Goal: Task Accomplishment & Management: Manage account settings

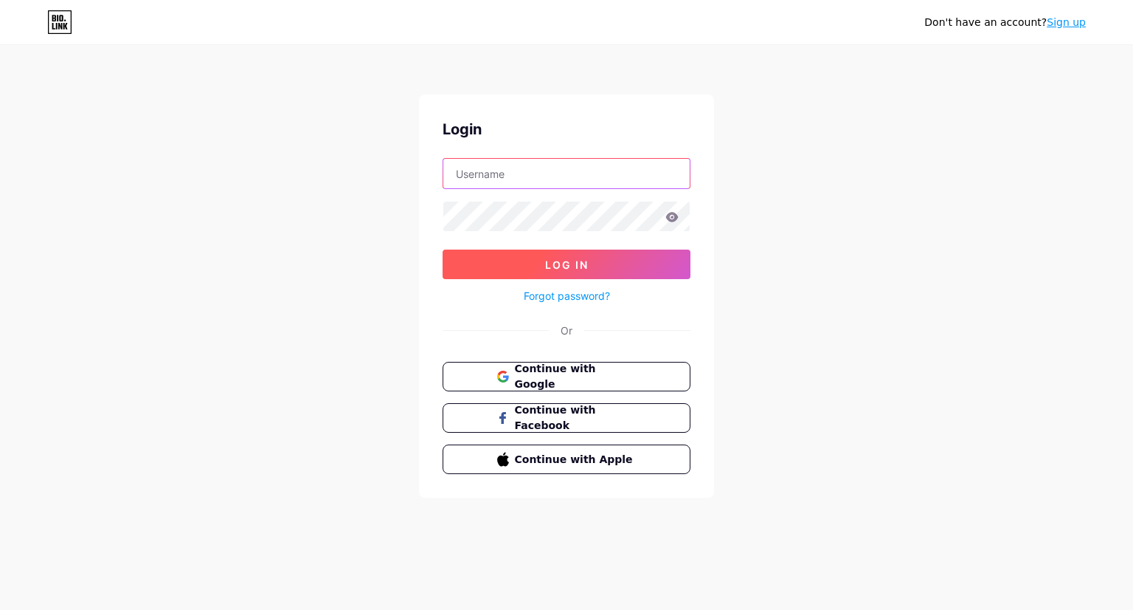
type input "capnomic@gmail.com"
click at [576, 270] on button "Log In" at bounding box center [567, 264] width 248 height 30
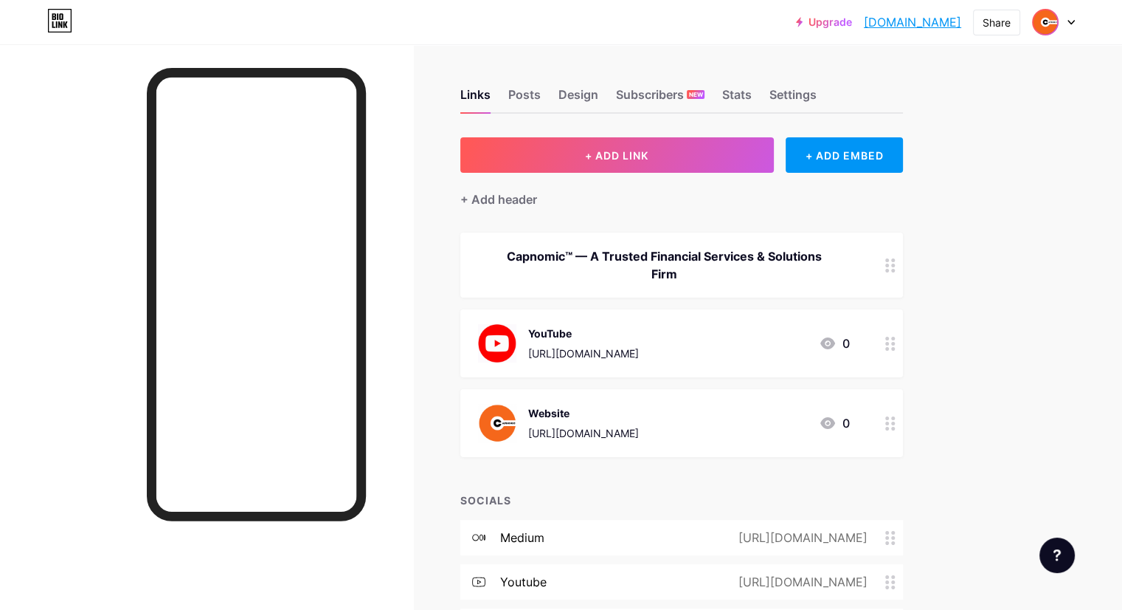
click at [1043, 24] on img at bounding box center [1046, 22] width 24 height 24
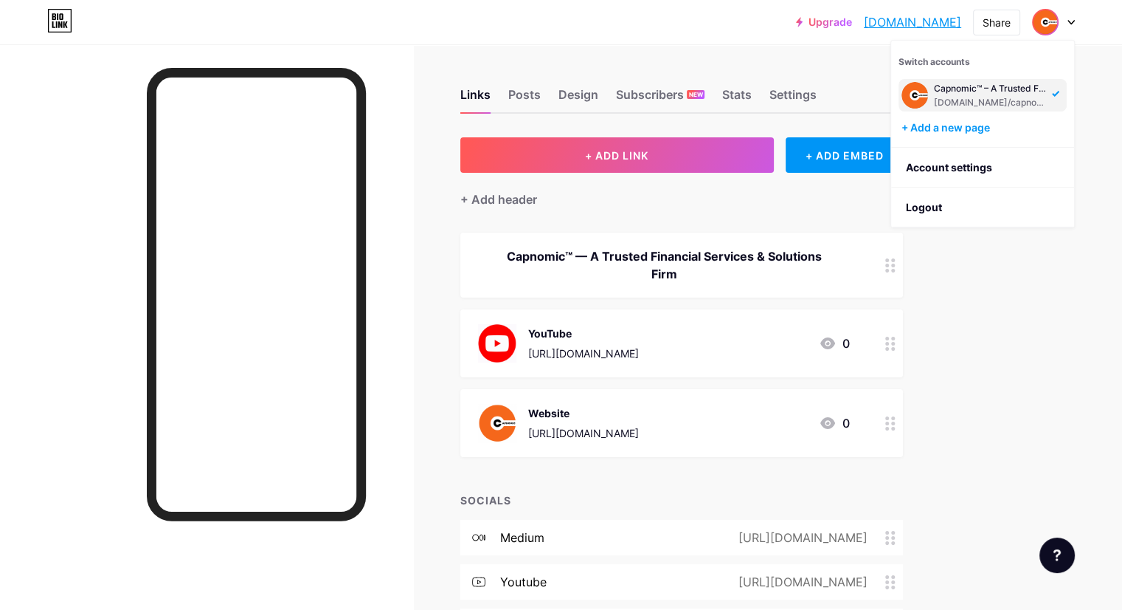
click at [1024, 92] on div "Capnomic™ – A Trusted Financial Services & Solutions Firm" at bounding box center [991, 89] width 114 height 12
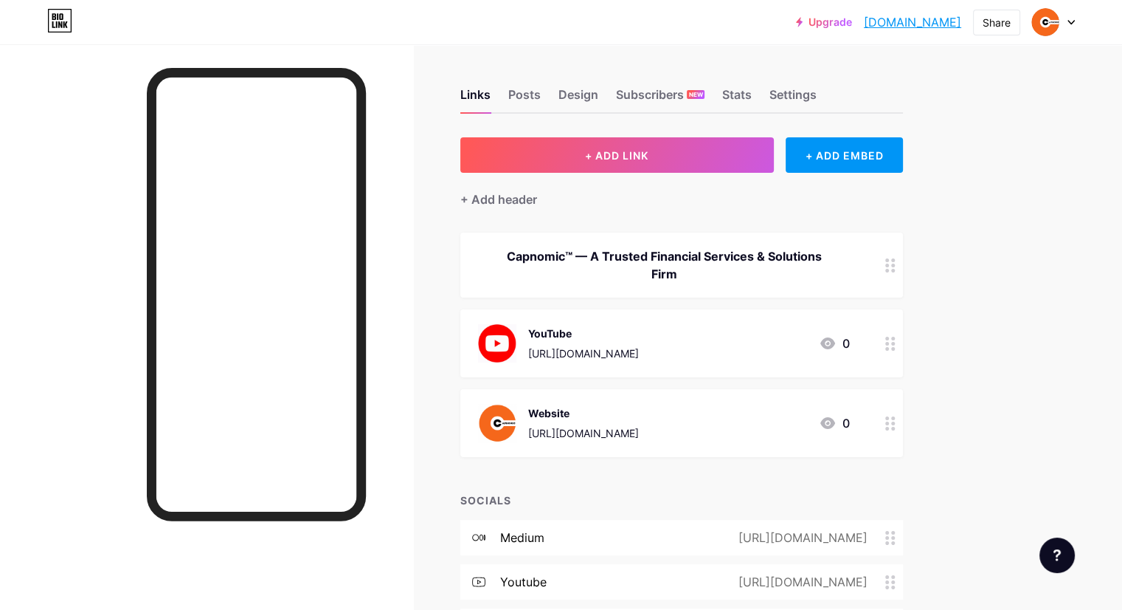
click at [517, 421] on img at bounding box center [497, 423] width 38 height 38
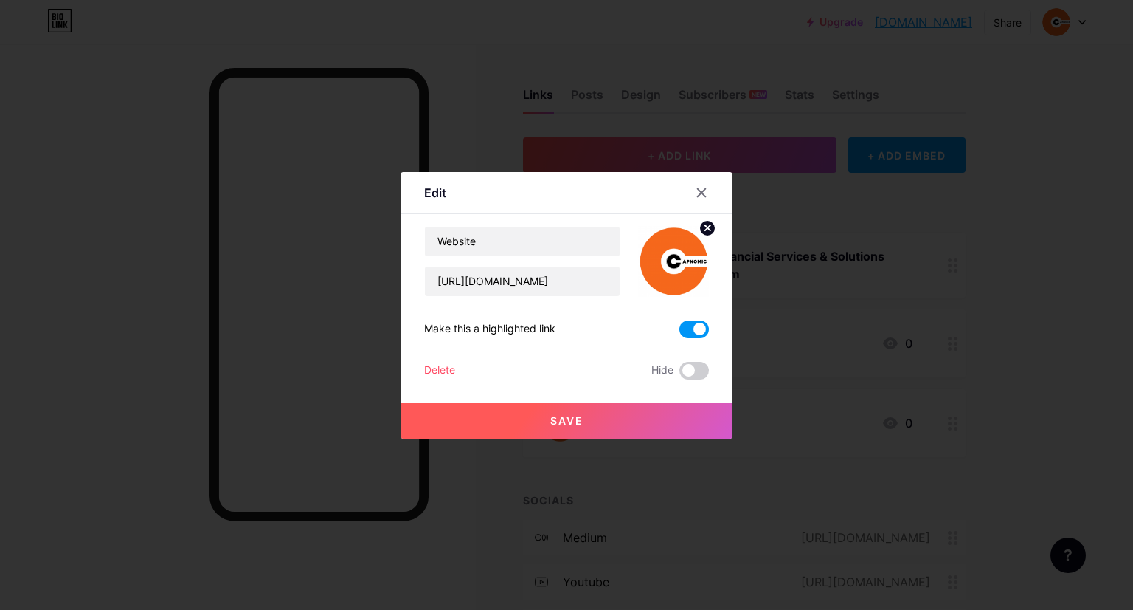
click at [700, 227] on circle at bounding box center [708, 228] width 16 height 16
click at [678, 258] on rect at bounding box center [682, 261] width 12 height 7
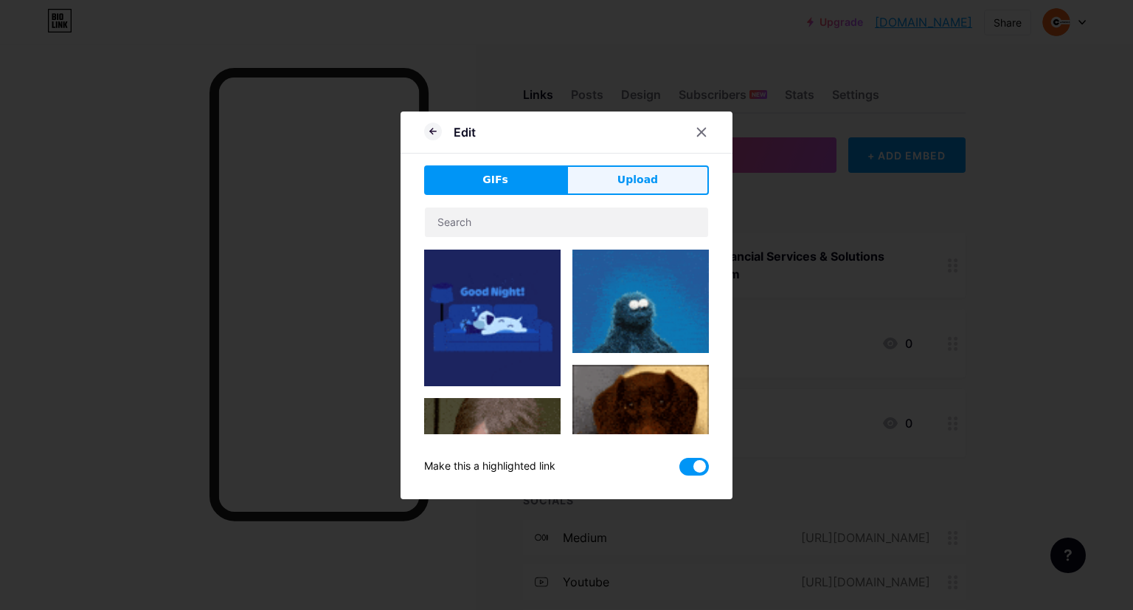
click at [623, 184] on span "Upload" at bounding box center [638, 179] width 41 height 15
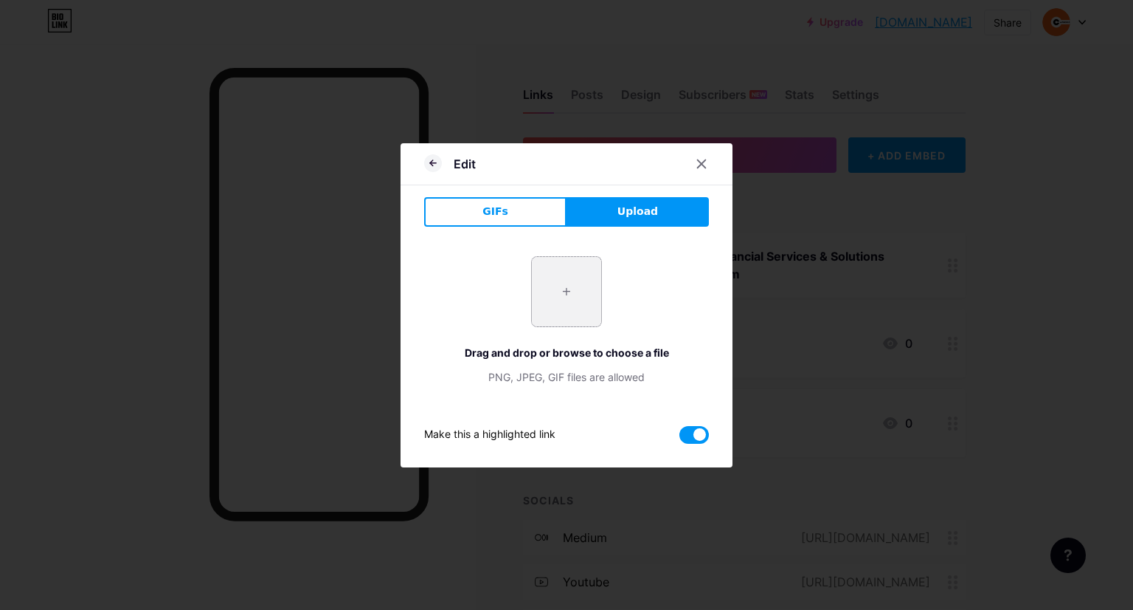
click at [559, 295] on input "file" at bounding box center [566, 291] width 69 height 69
type input "C:\fakepath\Capnomic.jpg"
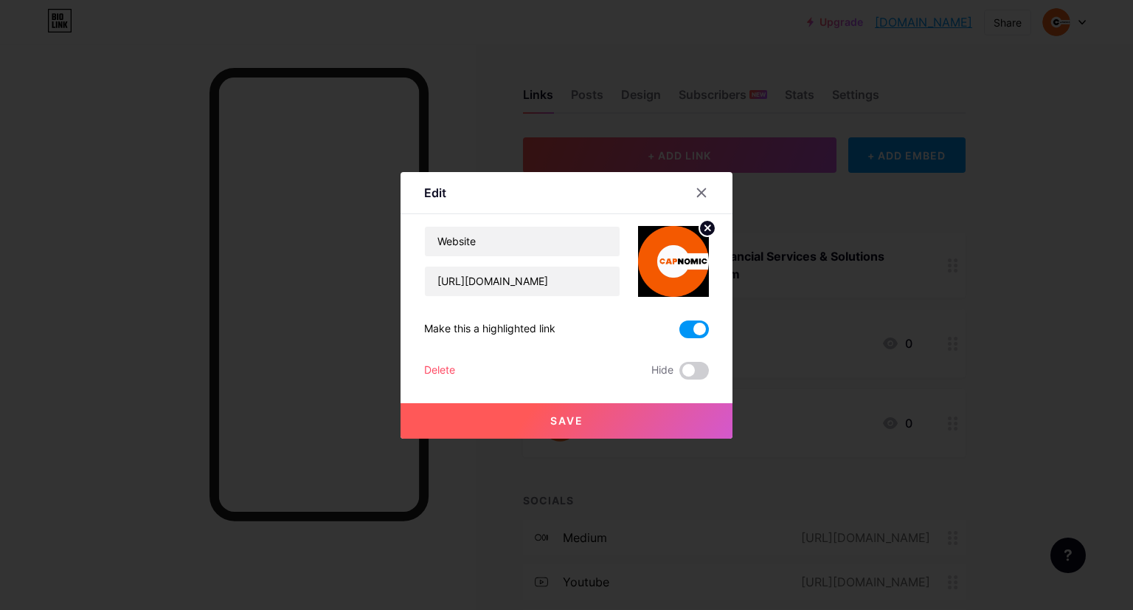
click at [700, 226] on circle at bounding box center [708, 228] width 16 height 16
click at [662, 260] on rect at bounding box center [671, 251] width 24 height 24
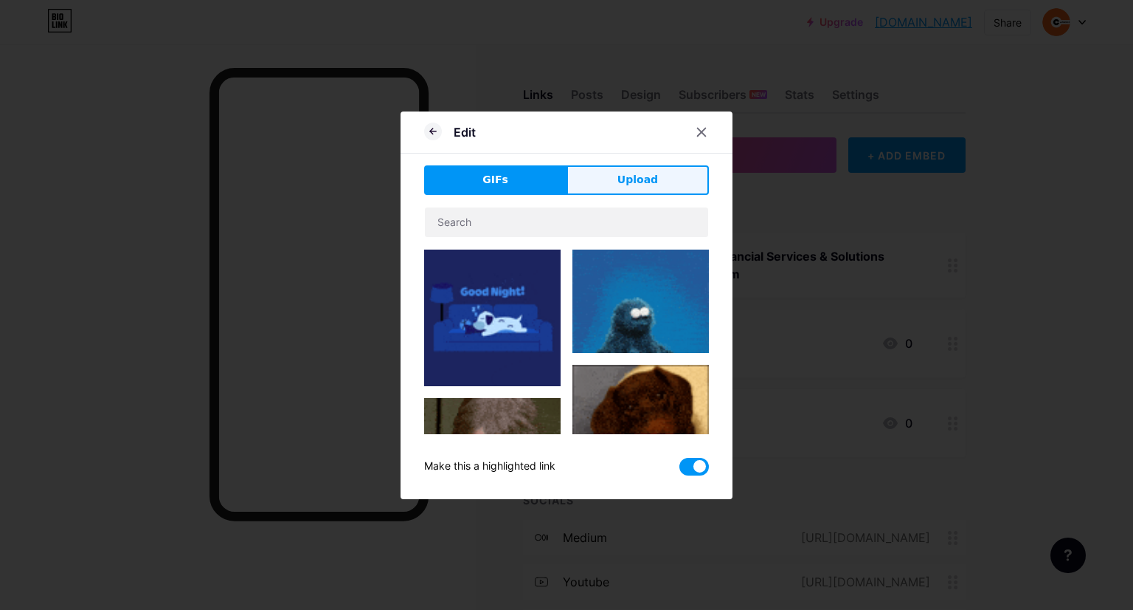
click at [625, 175] on span "Upload" at bounding box center [638, 179] width 41 height 15
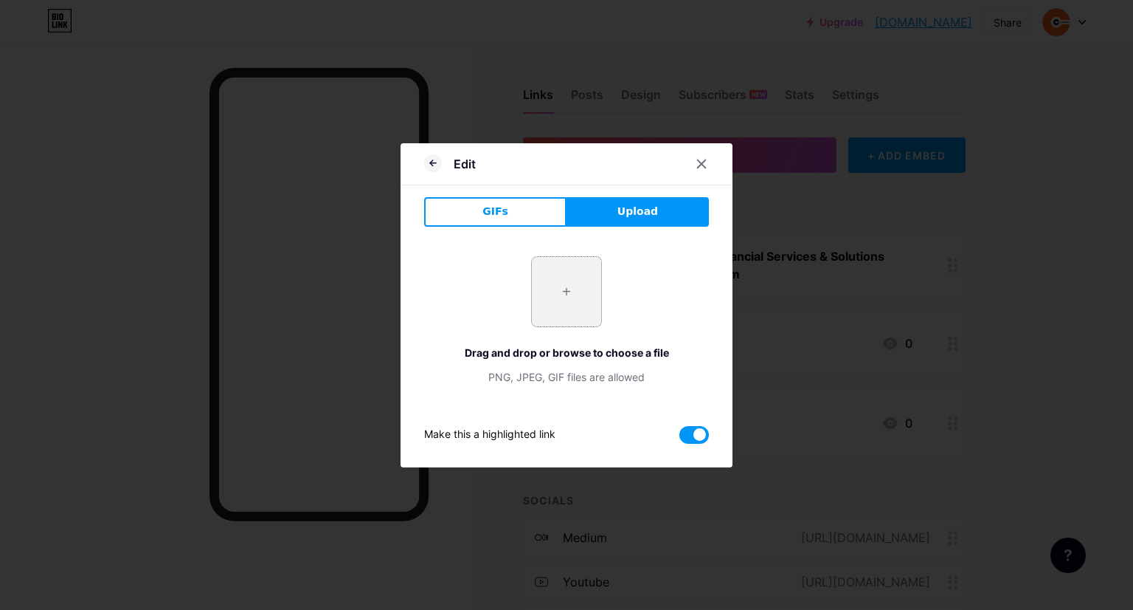
click at [561, 287] on input "file" at bounding box center [566, 291] width 69 height 69
type input "C:\fakepath\Capnomic.jpg"
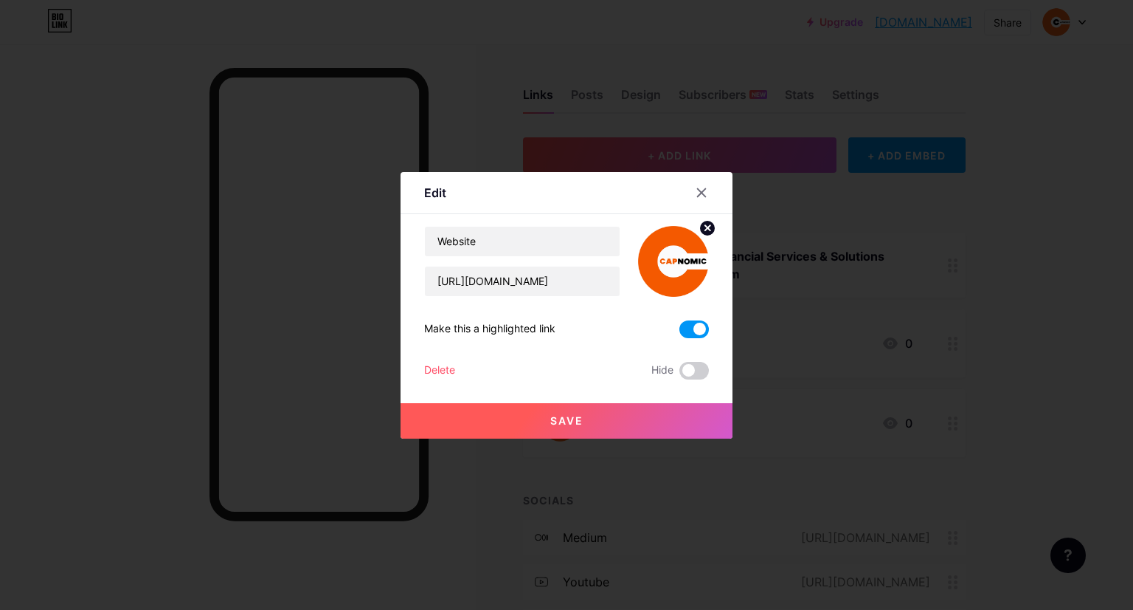
click at [567, 421] on span "Save" at bounding box center [566, 420] width 33 height 13
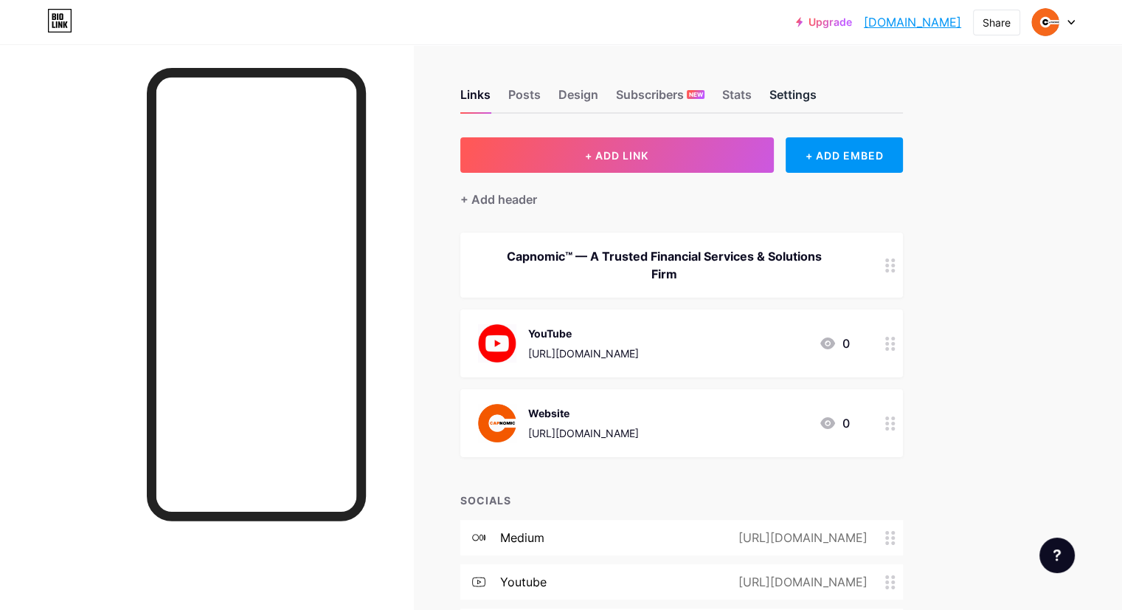
click at [817, 96] on div "Settings" at bounding box center [793, 99] width 47 height 27
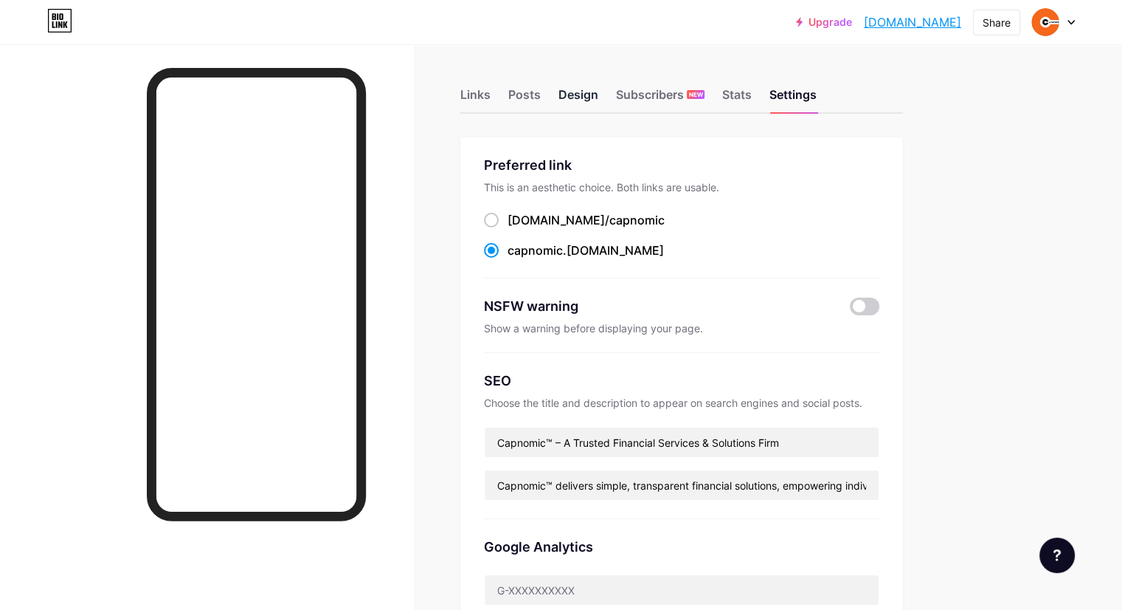
click at [598, 96] on div "Design" at bounding box center [579, 99] width 40 height 27
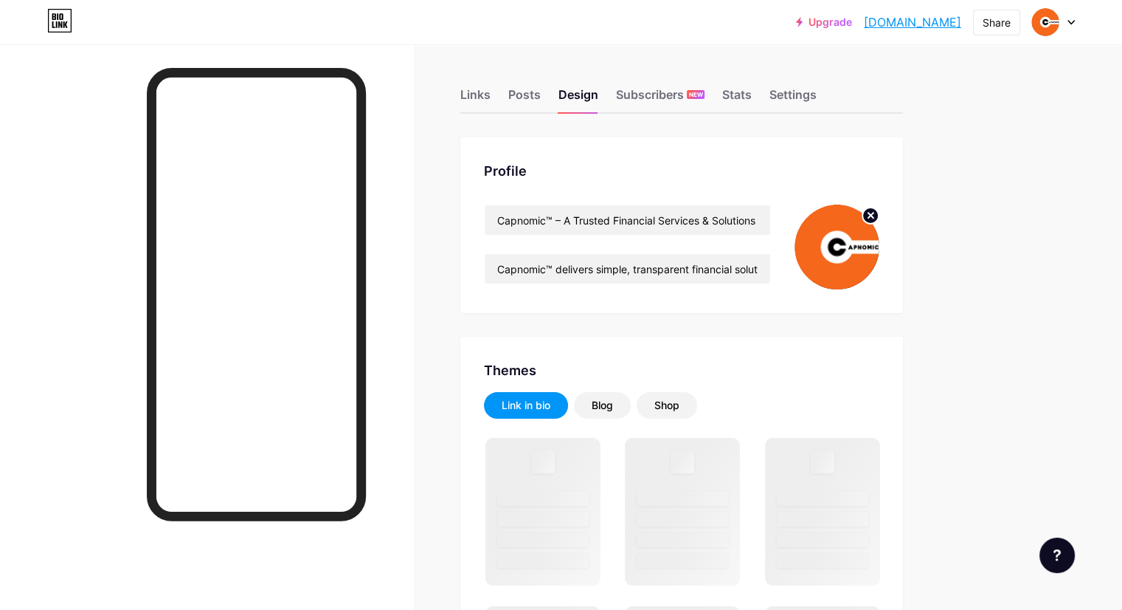
click at [879, 210] on circle at bounding box center [871, 215] width 16 height 16
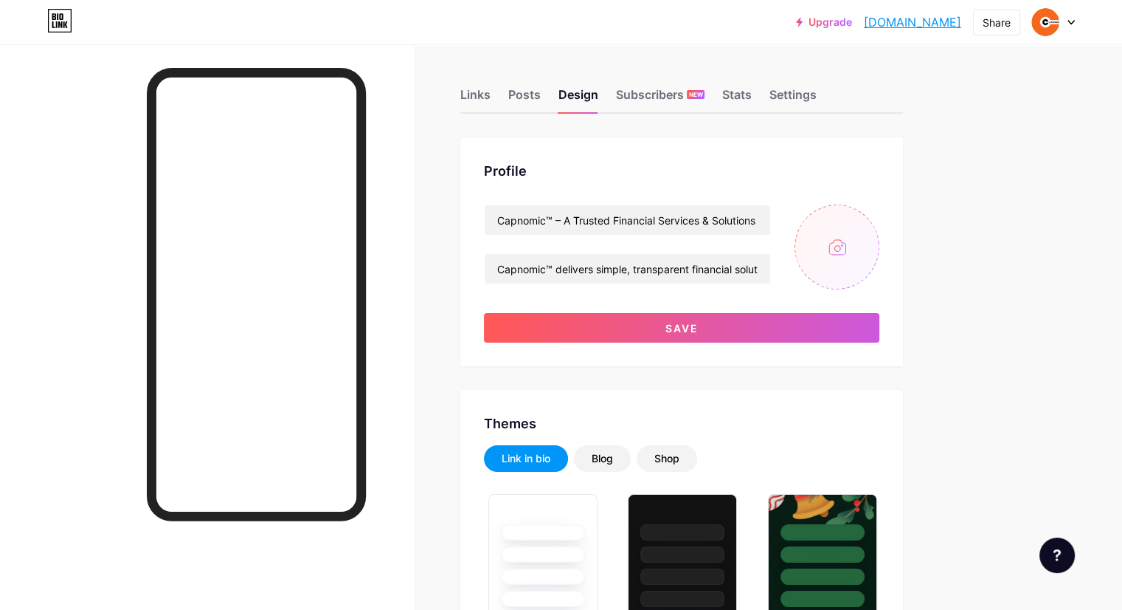
click at [880, 241] on input "file" at bounding box center [837, 246] width 85 height 85
type input "C:\fakepath\Capnomic.png"
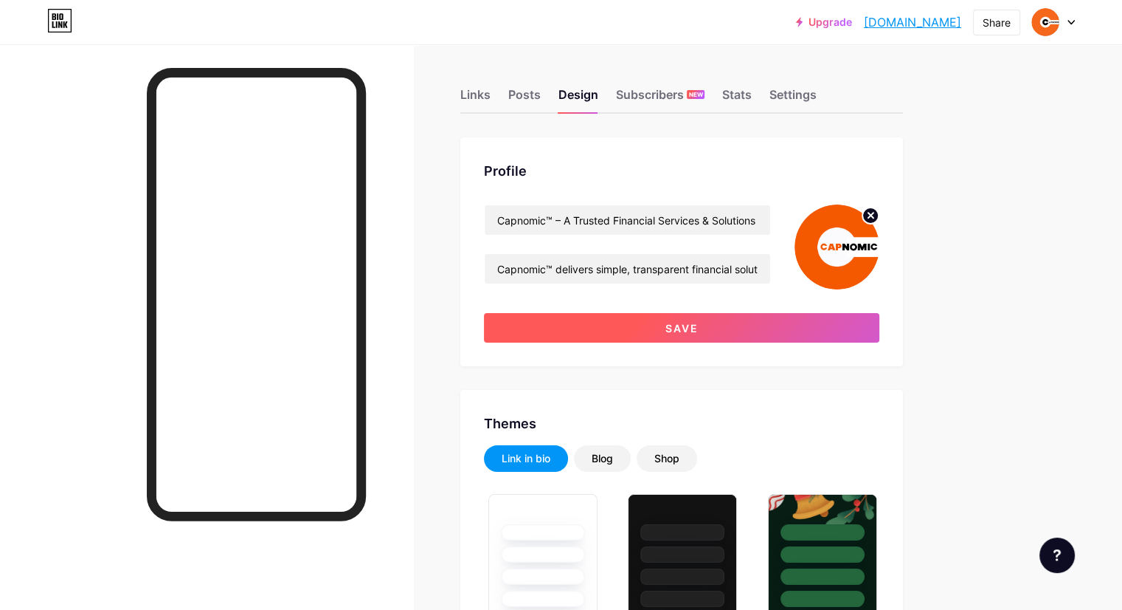
click at [699, 326] on span "Save" at bounding box center [682, 328] width 33 height 13
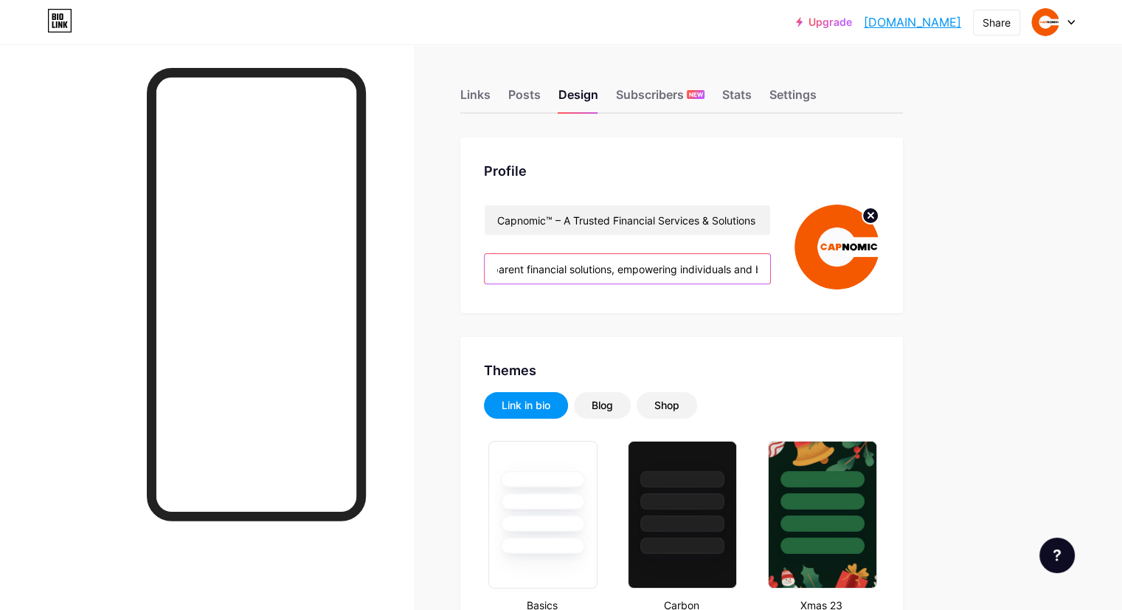
scroll to position [0, 416]
drag, startPoint x: 729, startPoint y: 266, endPoint x: 936, endPoint y: 272, distance: 207.5
click at [880, 272] on div "Capnomic™ – A Trusted Financial Services & Solutions Firm Capnomic™ delivers si…" at bounding box center [682, 246] width 396 height 85
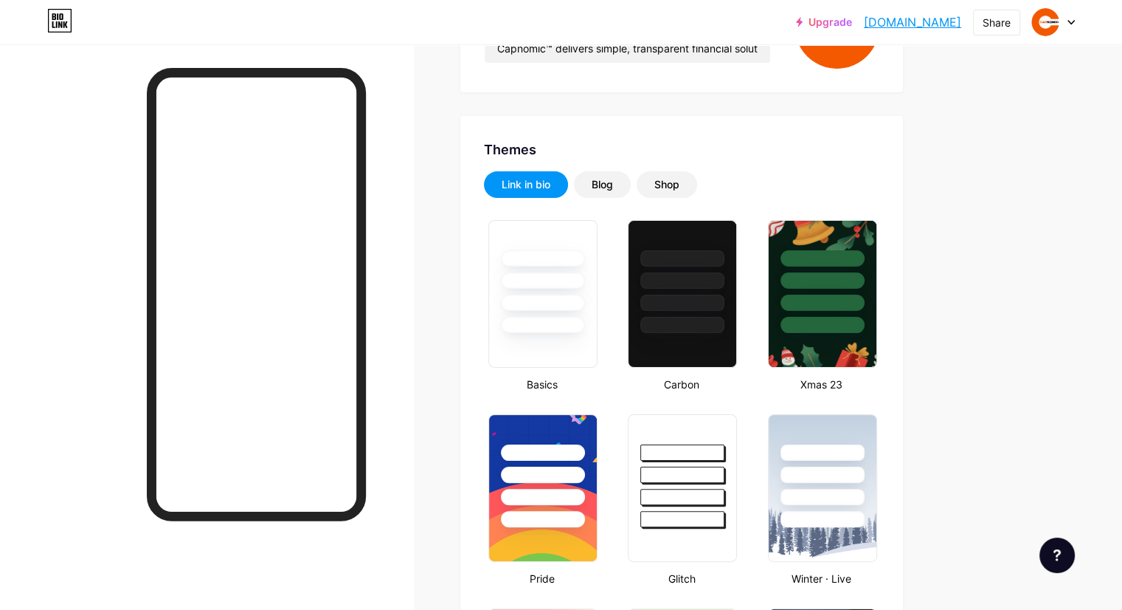
scroll to position [221, 0]
